Goal: Find specific page/section

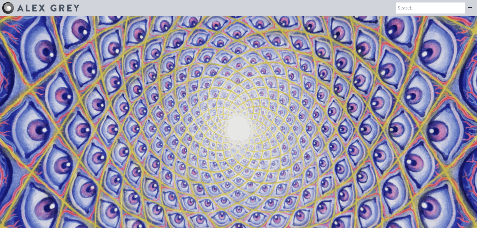
click at [48, 9] on img at bounding box center [48, 8] width 62 height 7
click at [469, 6] on icon at bounding box center [470, 8] width 6 height 6
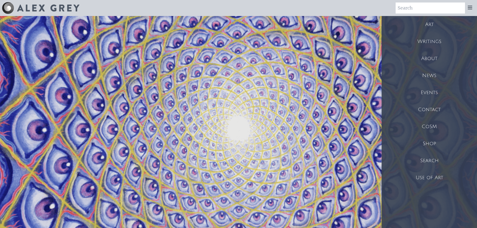
click at [433, 145] on div "Shop" at bounding box center [428, 143] width 95 height 17
